Goal: Information Seeking & Learning: Learn about a topic

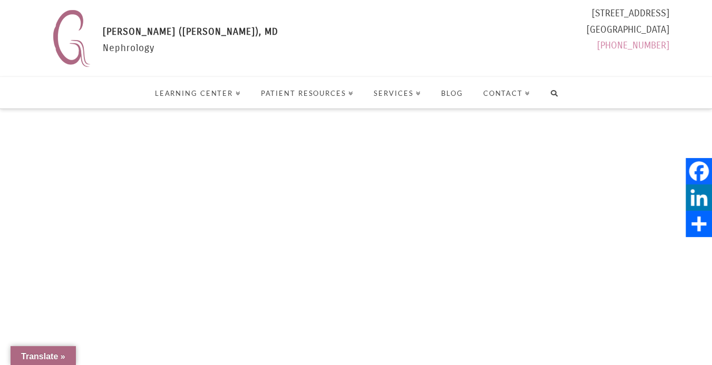
select select "Language Translate Widget"
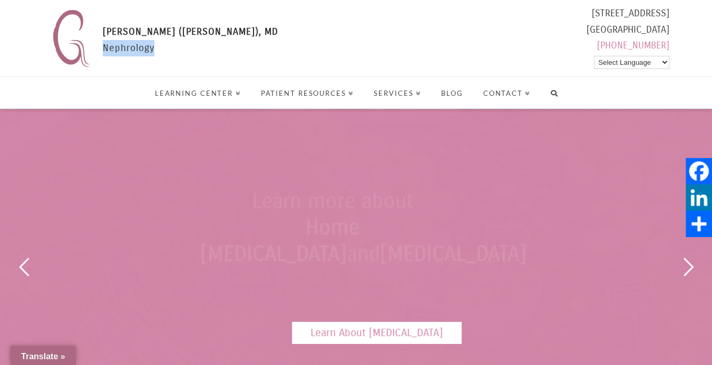
drag, startPoint x: 104, startPoint y: 46, endPoint x: 152, endPoint y: 47, distance: 47.9
click at [152, 47] on div "GAYTRI GANDOTRA (MANEK), MD Nephrology" at bounding box center [190, 47] width 175 height 47
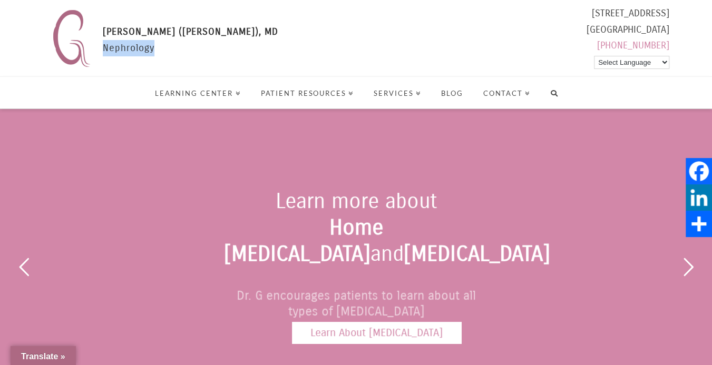
drag, startPoint x: 143, startPoint y: 47, endPoint x: 132, endPoint y: 45, distance: 11.4
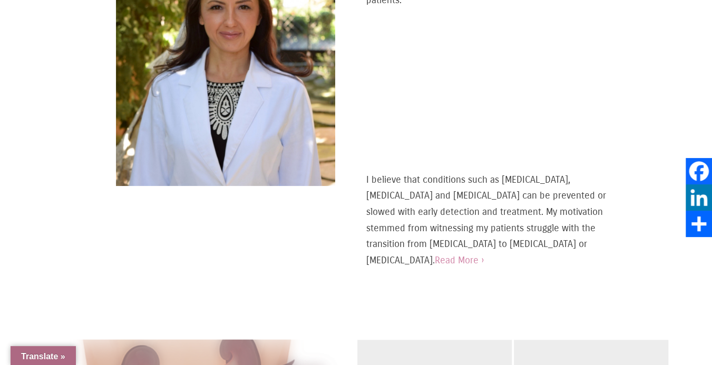
scroll to position [552, 0]
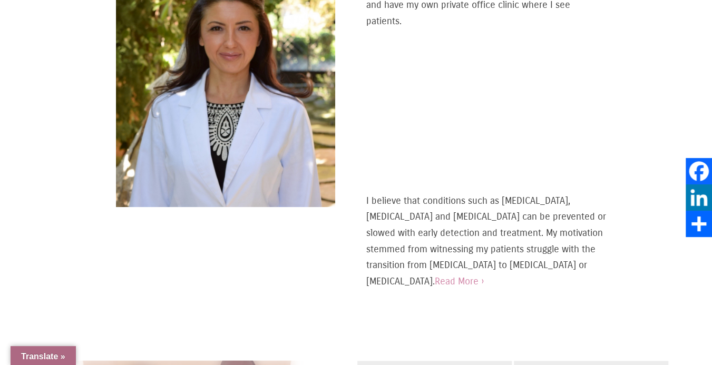
click at [589, 290] on div "Meet Dr G My name is Dr. Gandotra and I am a nephrologist, otherwise known as a…" at bounding box center [355, 111] width 569 height 429
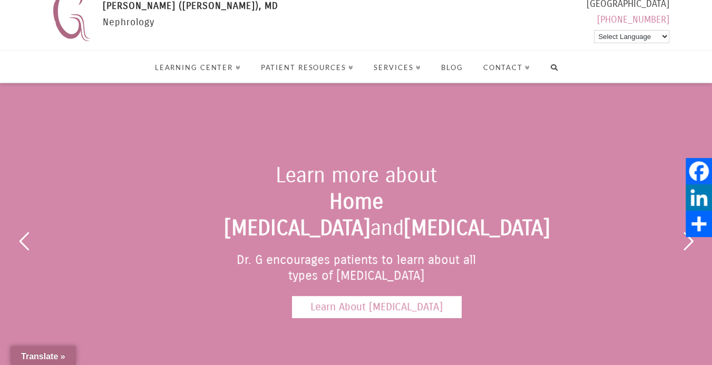
scroll to position [0, 0]
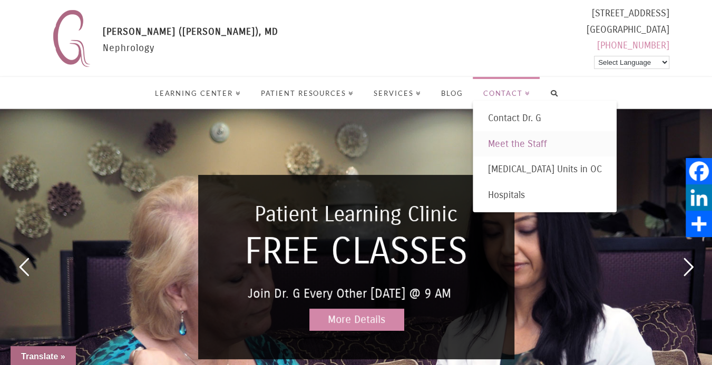
click at [508, 140] on span "Meet the Staff" at bounding box center [516, 144] width 59 height 12
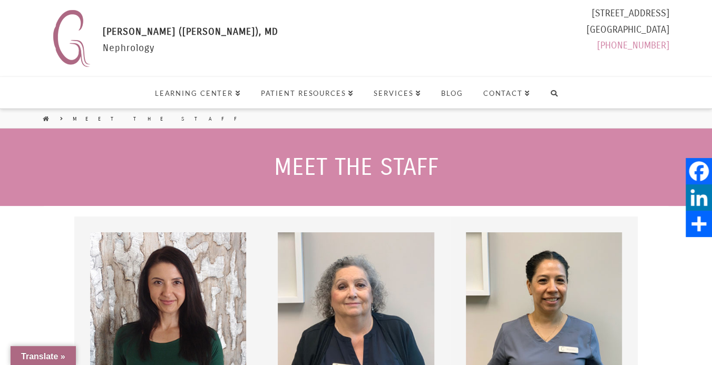
select select "Language Translate Widget"
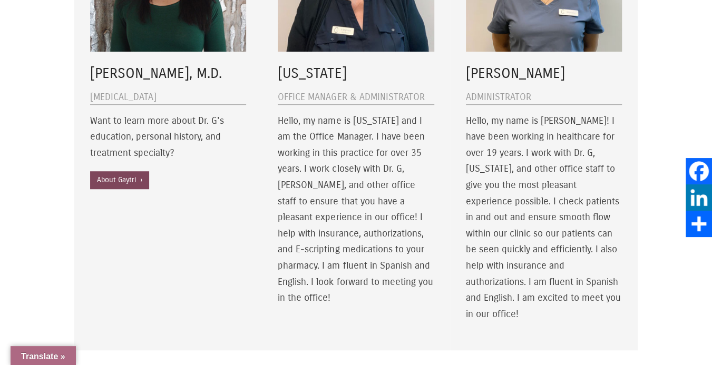
scroll to position [358, 0]
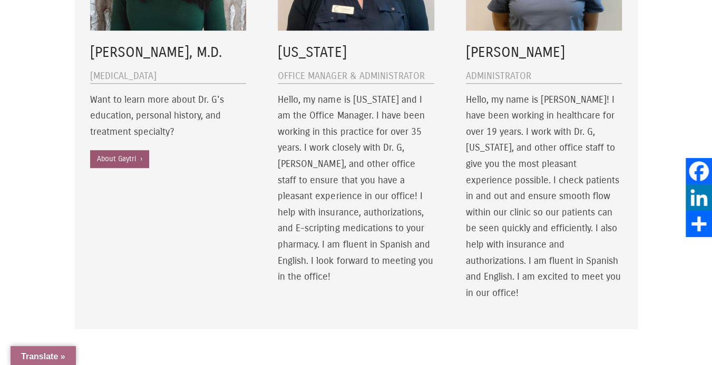
click at [132, 161] on link "About Gaytri ›" at bounding box center [119, 159] width 59 height 18
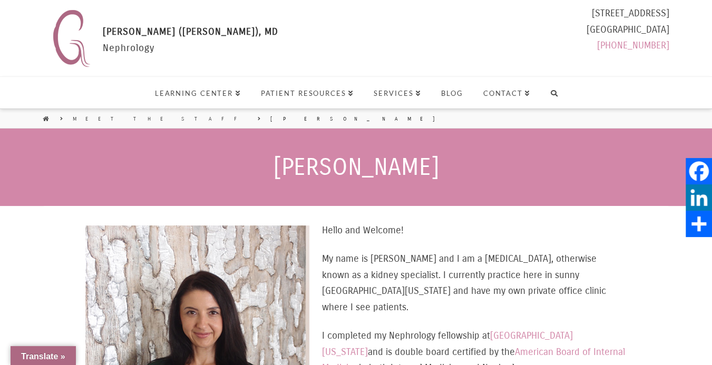
select select "Language Translate Widget"
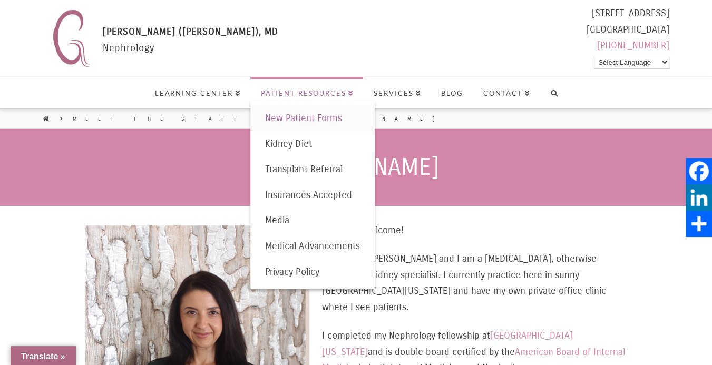
click at [315, 119] on span "New Patient Forms" at bounding box center [303, 118] width 76 height 12
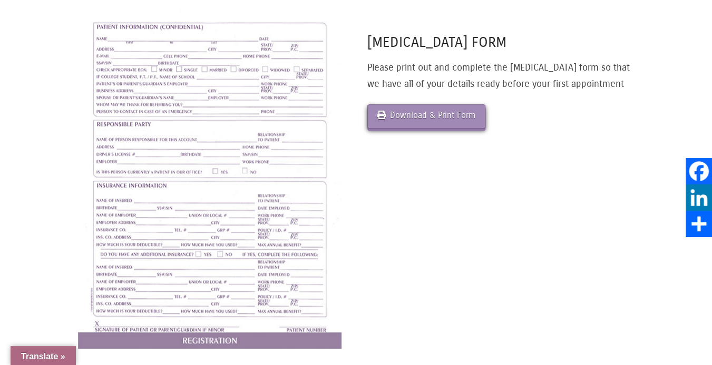
scroll to position [313, 0]
